Goal: Communication & Community: Answer question/provide support

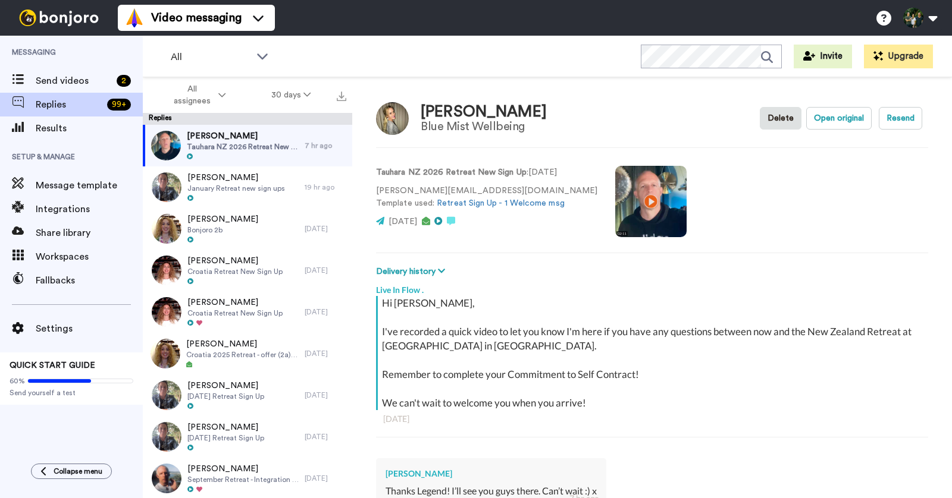
type textarea "x"
click at [68, 83] on span "Send videos" at bounding box center [74, 81] width 76 height 14
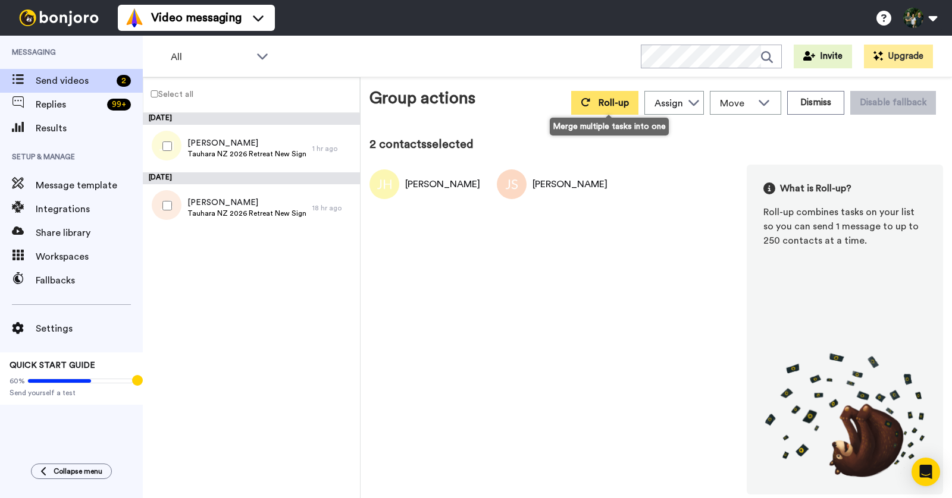
click at [608, 101] on span "Roll-up" at bounding box center [613, 103] width 30 height 10
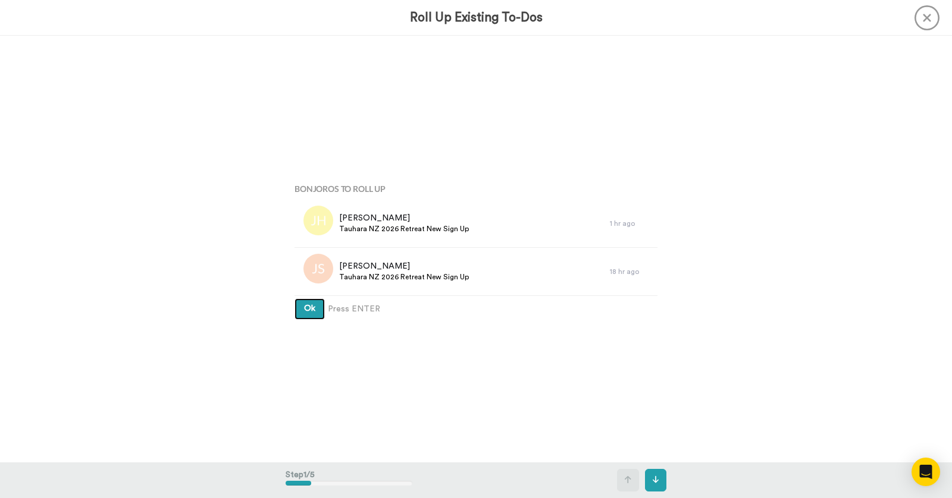
click at [317, 309] on button "Ok" at bounding box center [309, 309] width 30 height 21
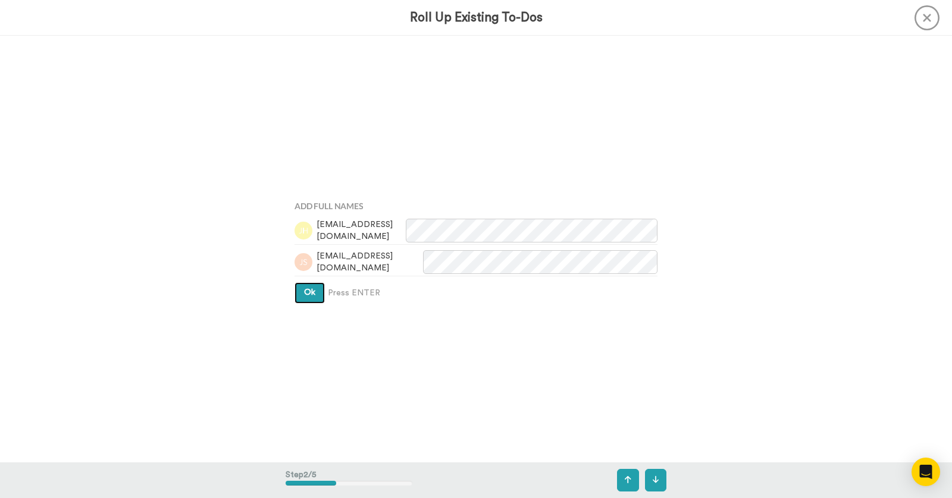
click at [303, 295] on button "Ok" at bounding box center [309, 293] width 30 height 21
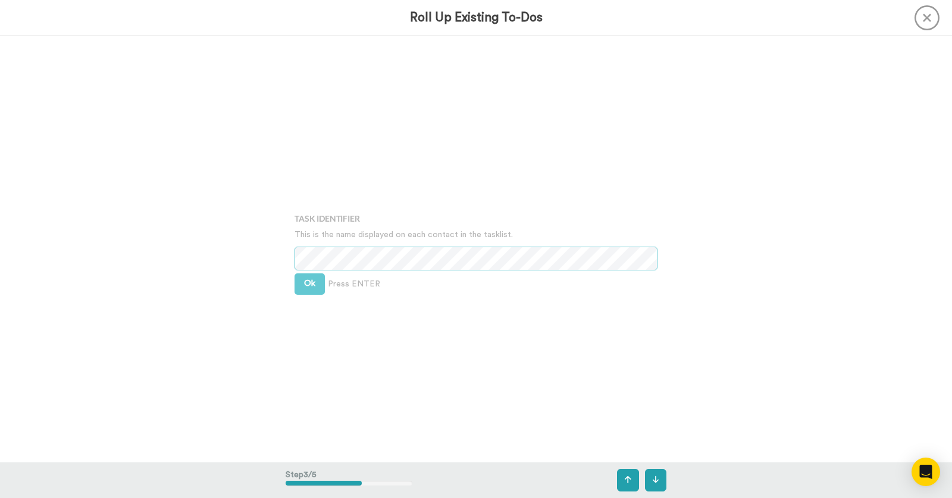
scroll to position [854, 0]
click at [314, 285] on span "Ok" at bounding box center [309, 281] width 11 height 8
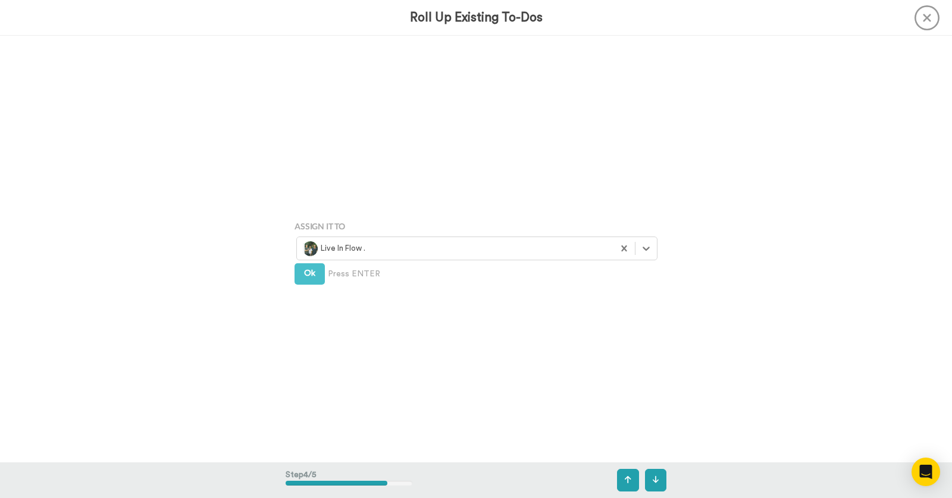
scroll to position [1280, 0]
click at [307, 269] on span "Ok" at bounding box center [309, 273] width 11 height 8
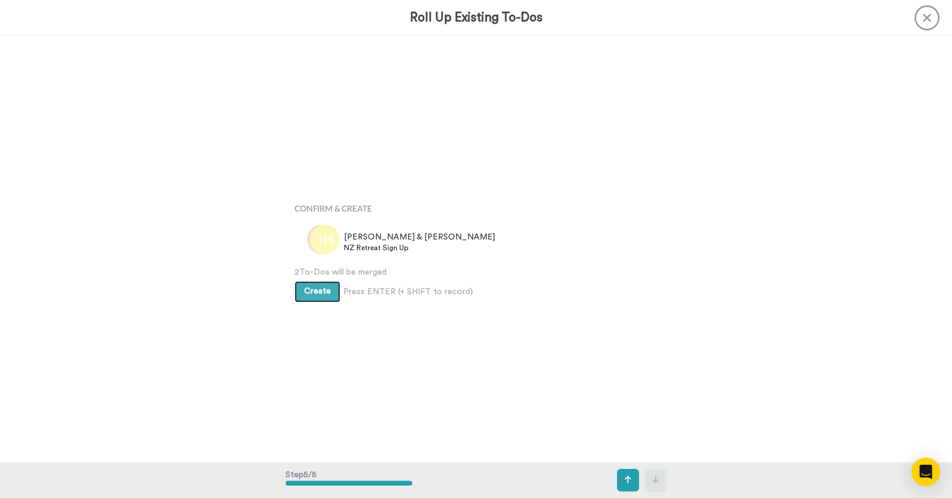
scroll to position [1708, 0]
click at [313, 289] on span "Create" at bounding box center [317, 291] width 27 height 8
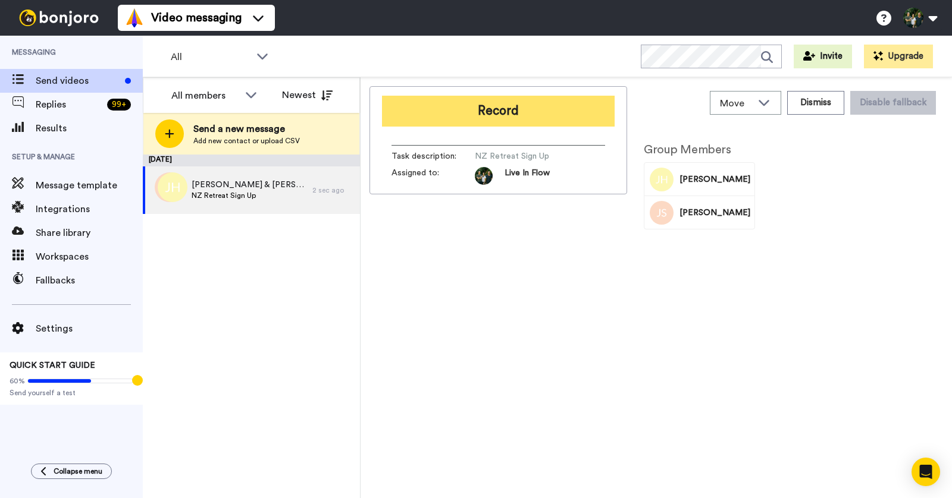
click at [494, 106] on button "Record" at bounding box center [498, 111] width 233 height 31
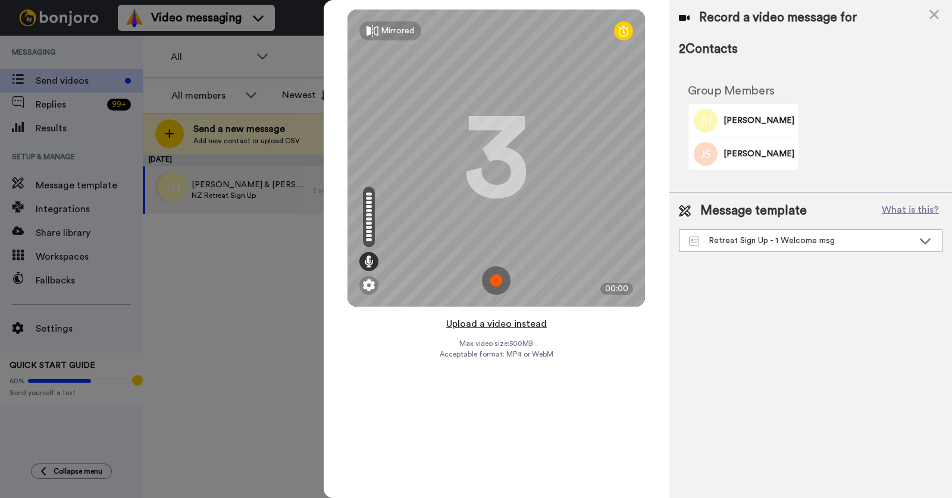
click at [496, 327] on button "Upload a video instead" at bounding box center [496, 323] width 108 height 15
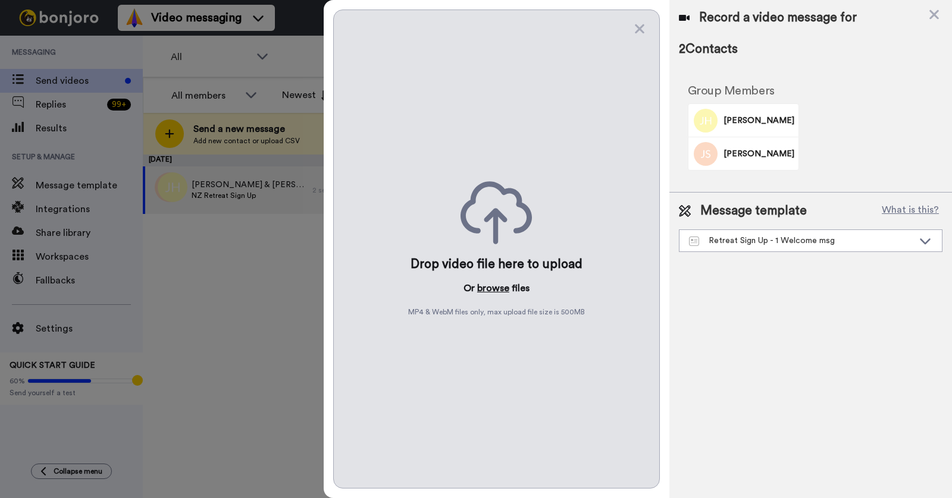
click at [492, 285] on button "browse" at bounding box center [493, 288] width 32 height 14
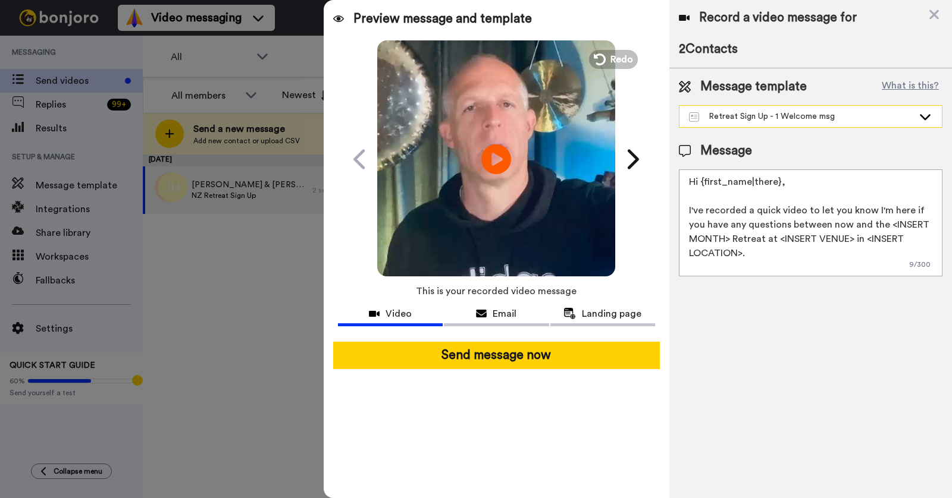
click at [747, 238] on textarea "Hi {first_name|there}, I've recorded a quick video to let you know I'm here if …" at bounding box center [810, 223] width 263 height 107
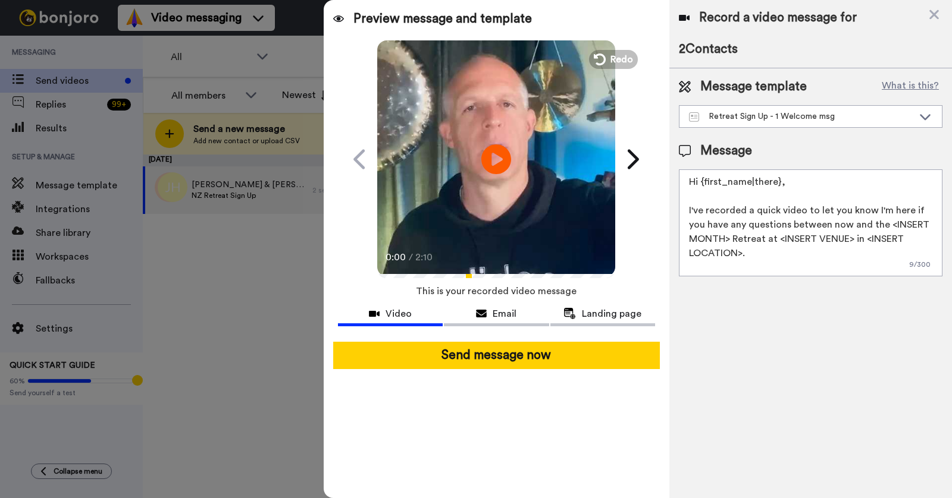
click at [729, 238] on textarea "Hi {first_name|there}, I've recorded a quick video to let you know I'm here if …" at bounding box center [810, 223] width 263 height 107
click at [830, 238] on textarea "Hi {first_name|there}, I've recorded a quick video to let you know I'm here if …" at bounding box center [810, 223] width 263 height 107
click at [743, 256] on textarea "Hi {first_name|there}, I've recorded a quick video to let you know I'm here if …" at bounding box center [810, 223] width 263 height 107
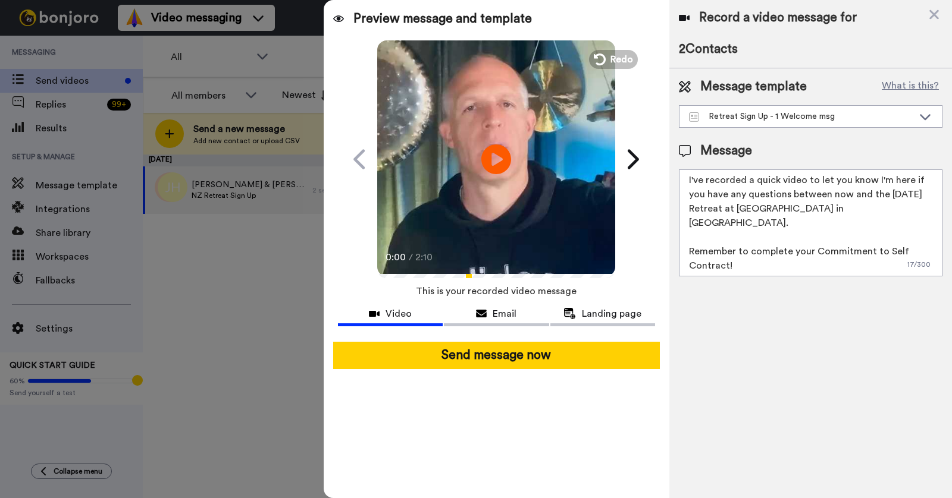
scroll to position [46, 0]
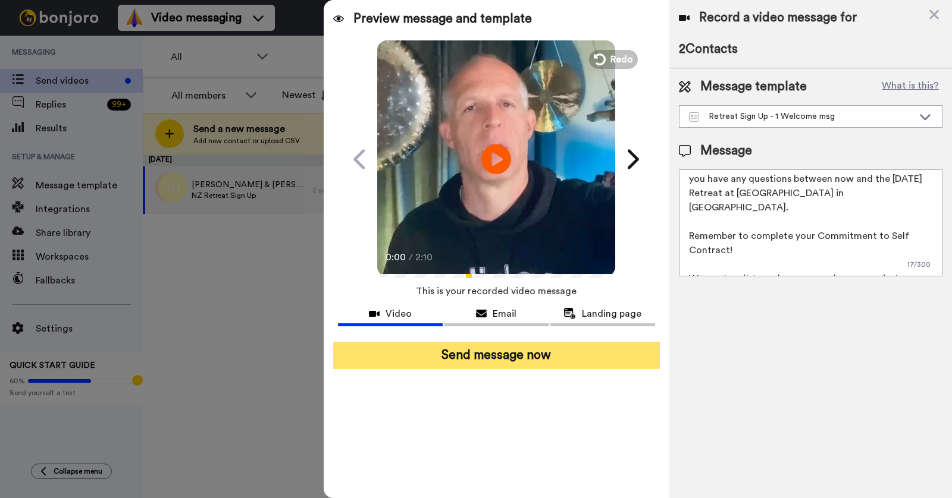
type textarea "Hi {first_name|there}, I've recorded a quick video to let you know I'm here if …"
click at [523, 356] on button "Send message now" at bounding box center [496, 355] width 327 height 27
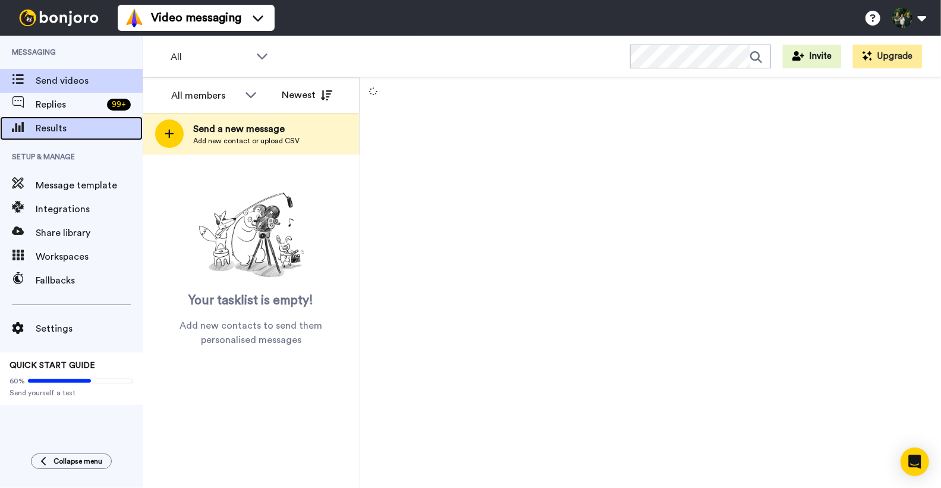
click at [54, 135] on span "Results" at bounding box center [89, 128] width 107 height 14
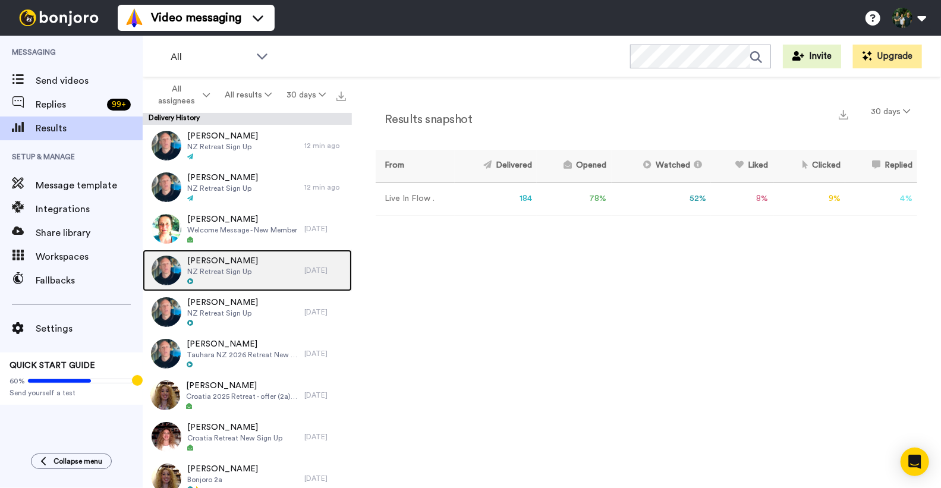
click at [219, 260] on span "[PERSON_NAME]" at bounding box center [222, 261] width 71 height 12
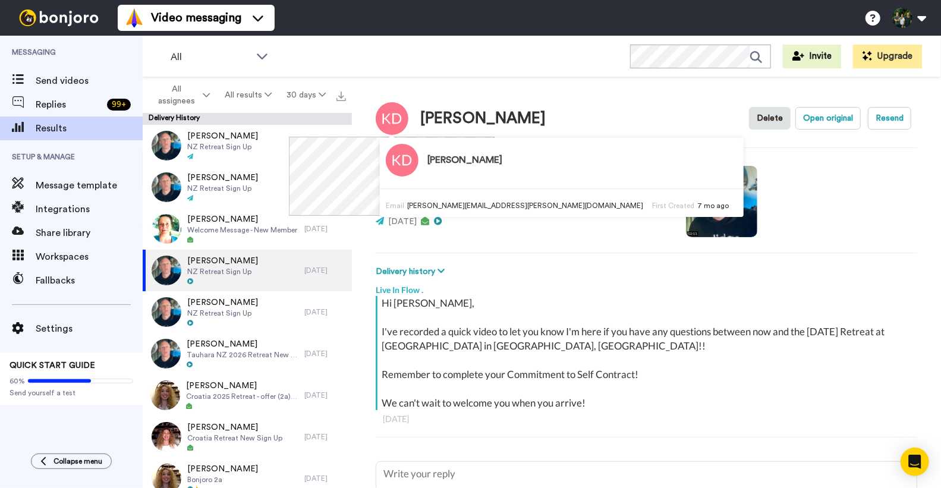
click at [392, 118] on img at bounding box center [392, 118] width 33 height 33
click at [386, 167] on img at bounding box center [402, 160] width 33 height 33
click at [428, 165] on h3 "[PERSON_NAME]" at bounding box center [465, 160] width 75 height 11
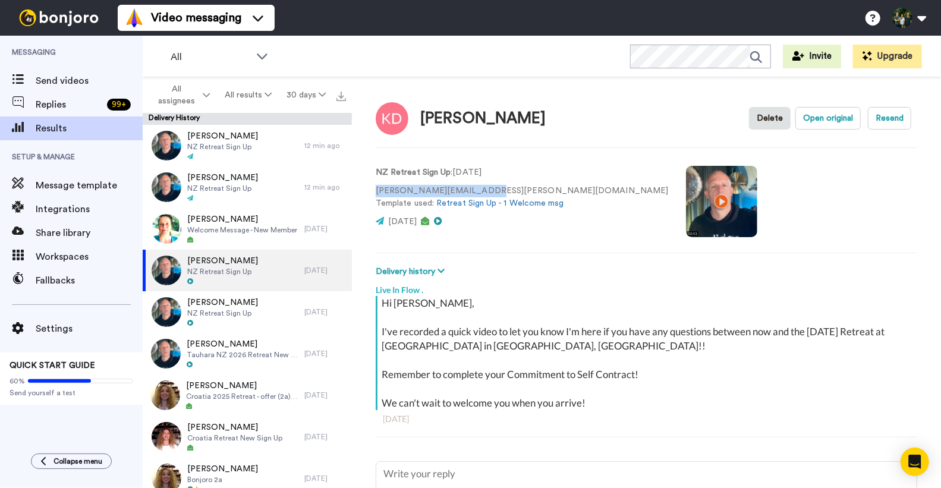
drag, startPoint x: 476, startPoint y: 191, endPoint x: 373, endPoint y: 193, distance: 102.9
click at [373, 193] on div "[PERSON_NAME] Delete Open original Resend NZ Retreat Sign Up : [DATE] [PERSON_N…" at bounding box center [646, 285] width 589 height 417
copy p "[PERSON_NAME][EMAIL_ADDRESS][PERSON_NAME][DOMAIN_NAME]"
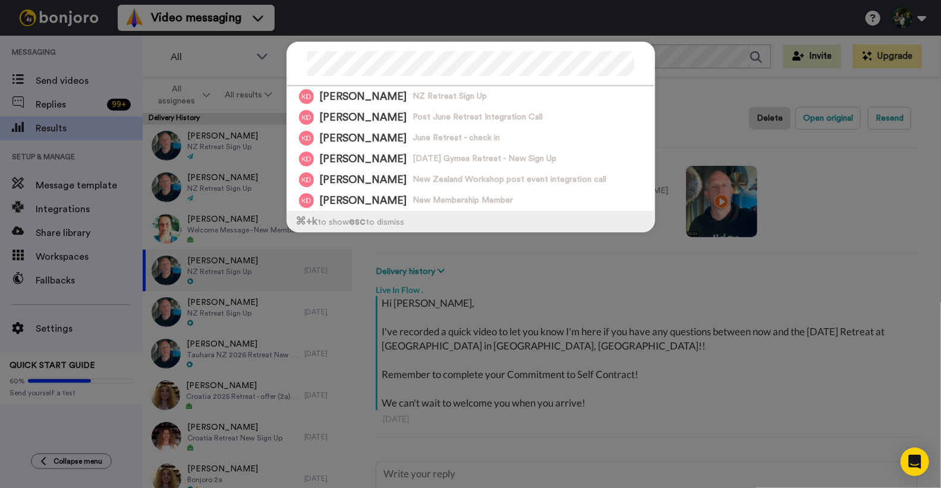
click at [299, 71] on div at bounding box center [471, 64] width 368 height 44
type textarea "x"
